Goal: Information Seeking & Learning: Learn about a topic

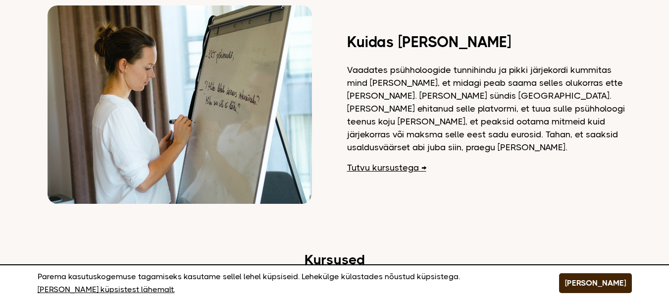
scroll to position [991, 0]
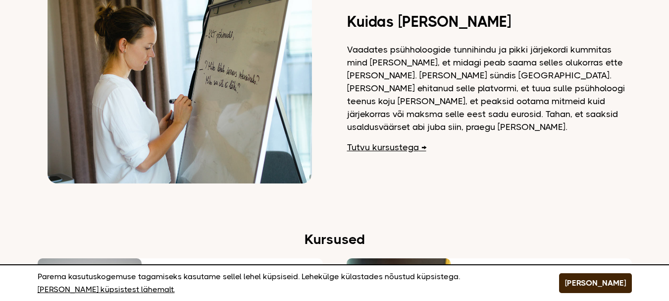
click at [363, 141] on link "Tutvu kursustega" at bounding box center [386, 147] width 79 height 13
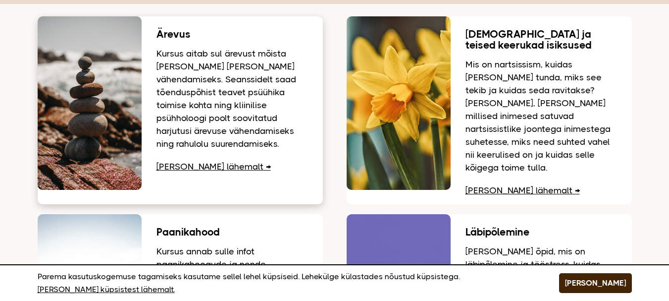
scroll to position [149, 0]
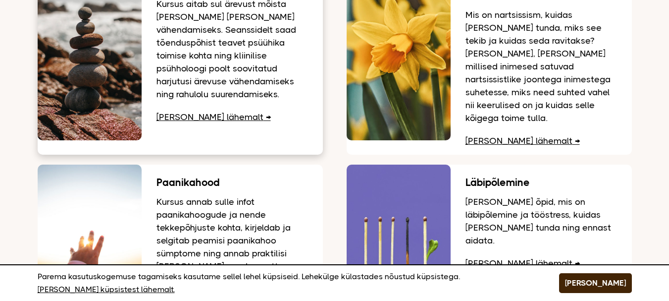
click at [178, 113] on link "[PERSON_NAME] lähemalt" at bounding box center [214, 117] width 114 height 10
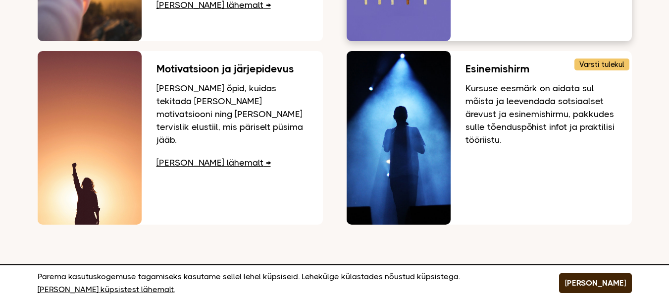
scroll to position [446, 0]
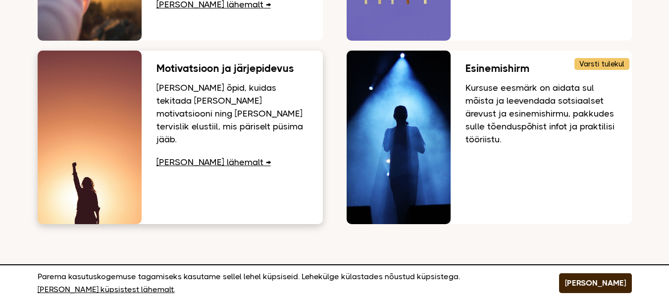
click at [194, 157] on link "[PERSON_NAME] lähemalt" at bounding box center [214, 162] width 114 height 10
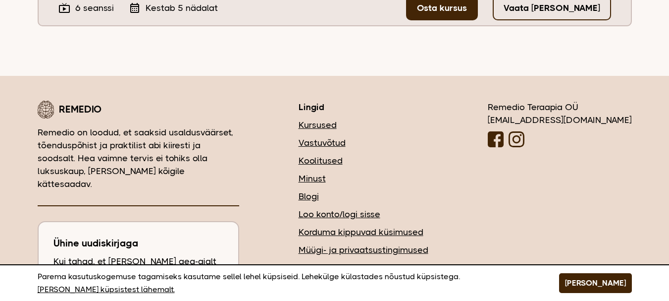
scroll to position [433, 0]
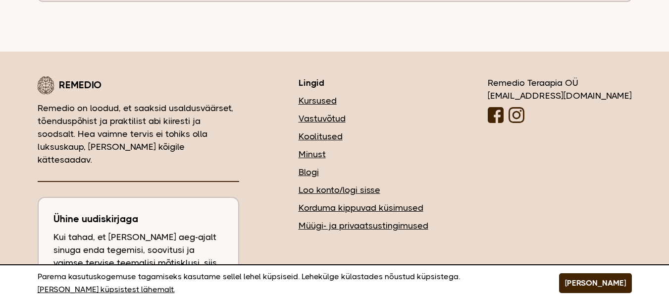
click at [380, 112] on link "Vastuvõtud" at bounding box center [364, 118] width 130 height 13
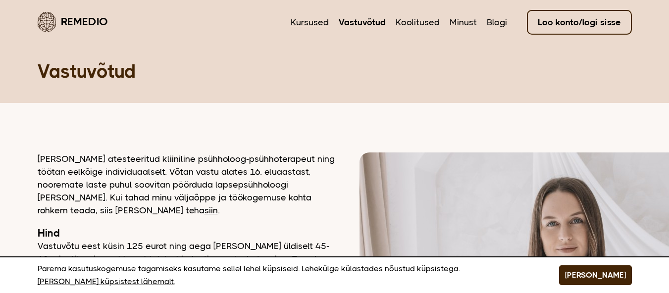
click at [313, 17] on link "Kursused" at bounding box center [310, 22] width 38 height 13
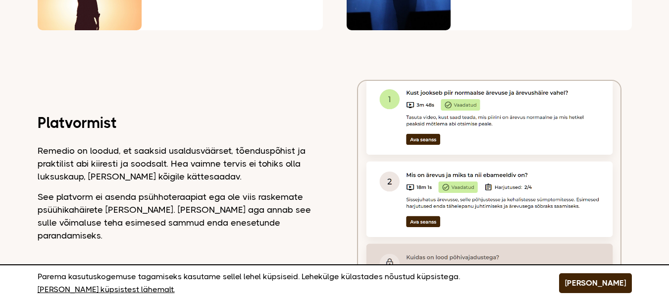
scroll to position [638, 0]
